Goal: Task Accomplishment & Management: Use online tool/utility

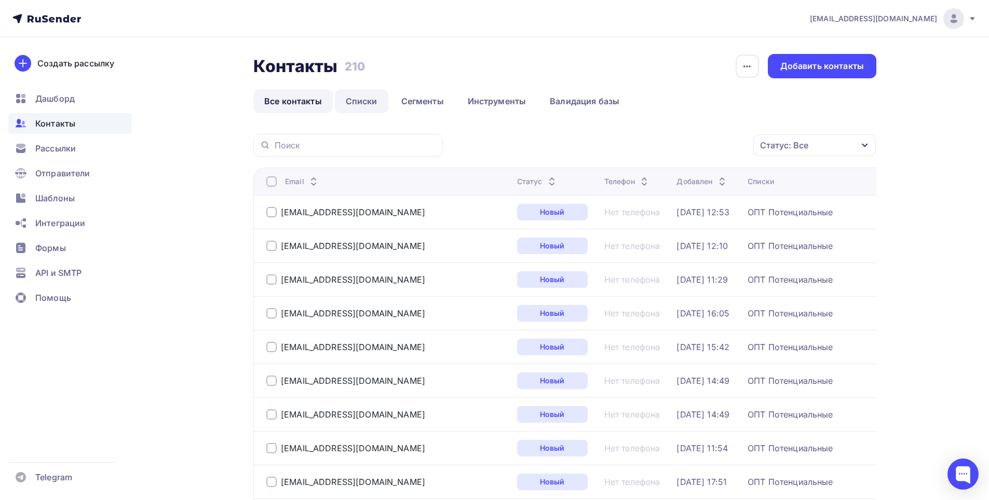
click at [367, 103] on link "Списки" at bounding box center [361, 101] width 53 height 24
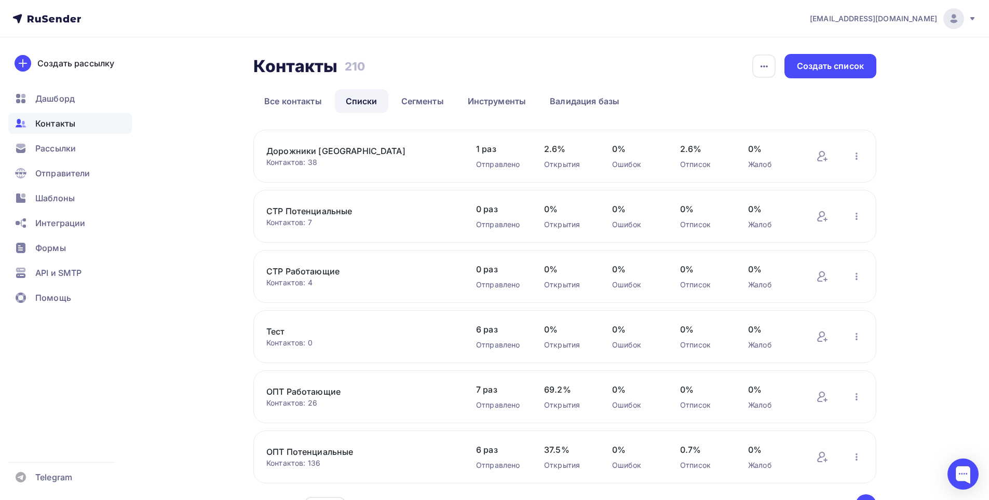
click at [363, 458] on link "ОПТ Потенциальные" at bounding box center [354, 452] width 176 height 12
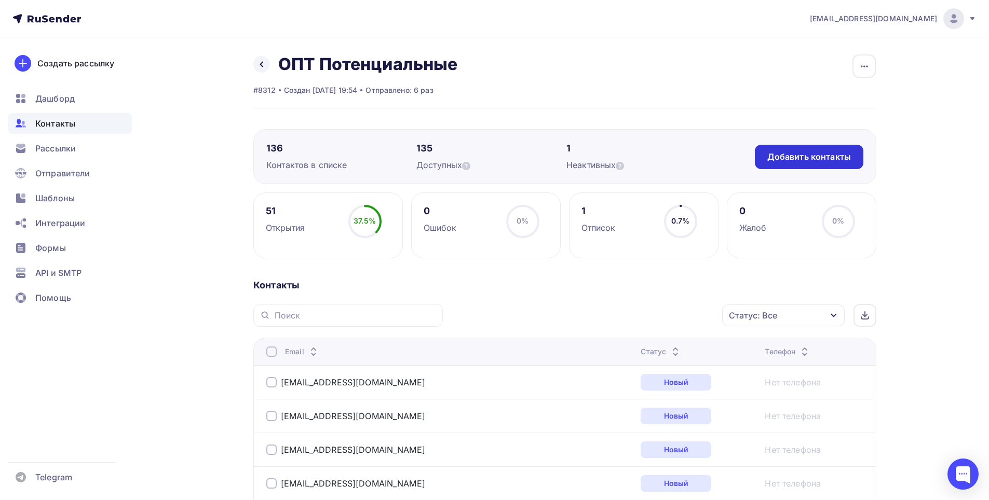
click at [774, 156] on div "Добавить контакты" at bounding box center [809, 157] width 84 height 12
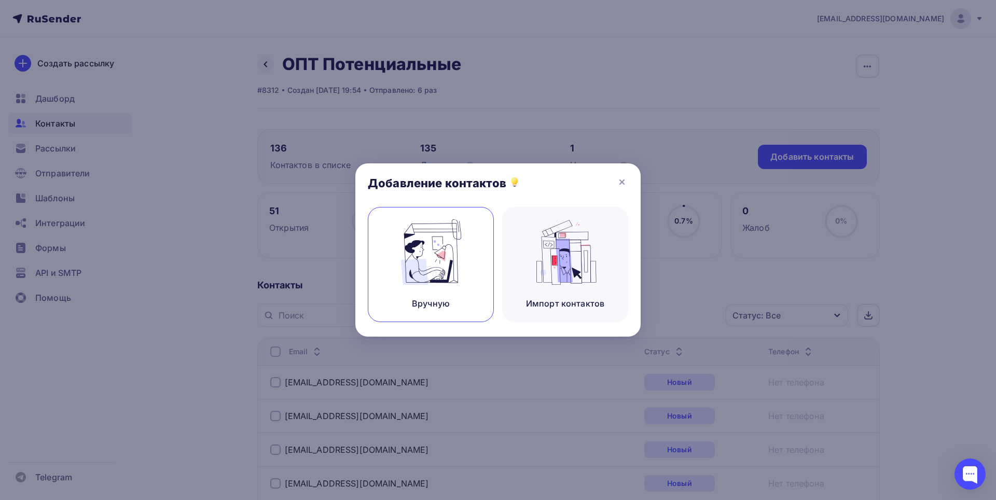
click at [434, 255] on img at bounding box center [431, 252] width 70 height 65
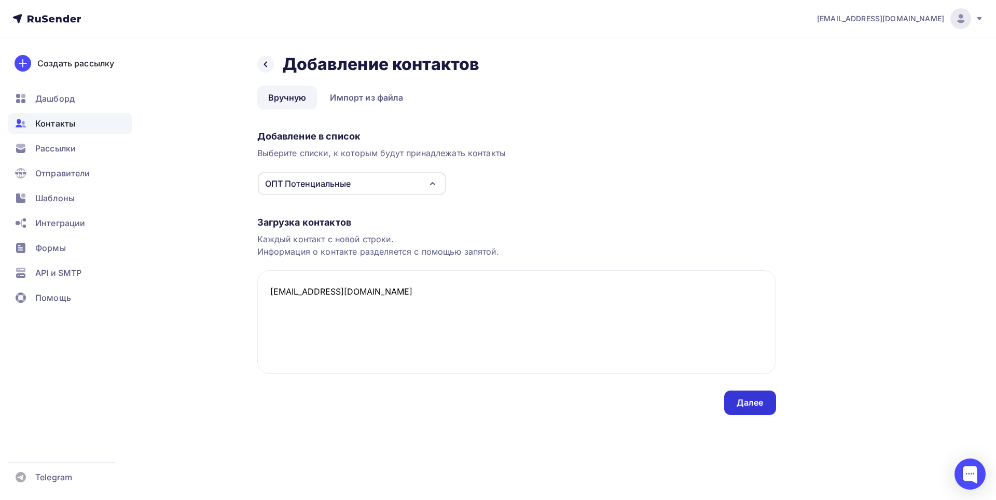
type textarea "[EMAIL_ADDRESS][DOMAIN_NAME]"
click at [756, 402] on div "Далее" at bounding box center [750, 403] width 27 height 12
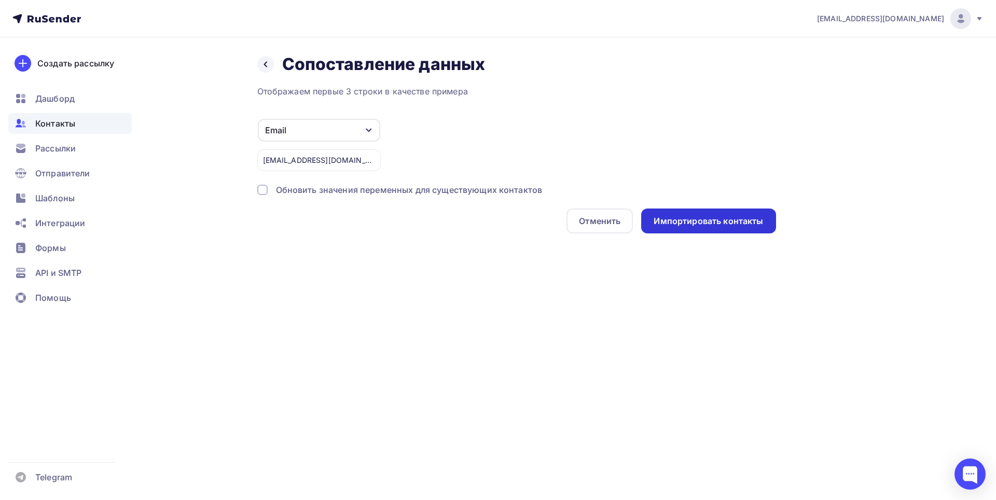
click at [695, 221] on div "Импортировать контакты" at bounding box center [708, 221] width 109 height 12
